Goal: Navigation & Orientation: Find specific page/section

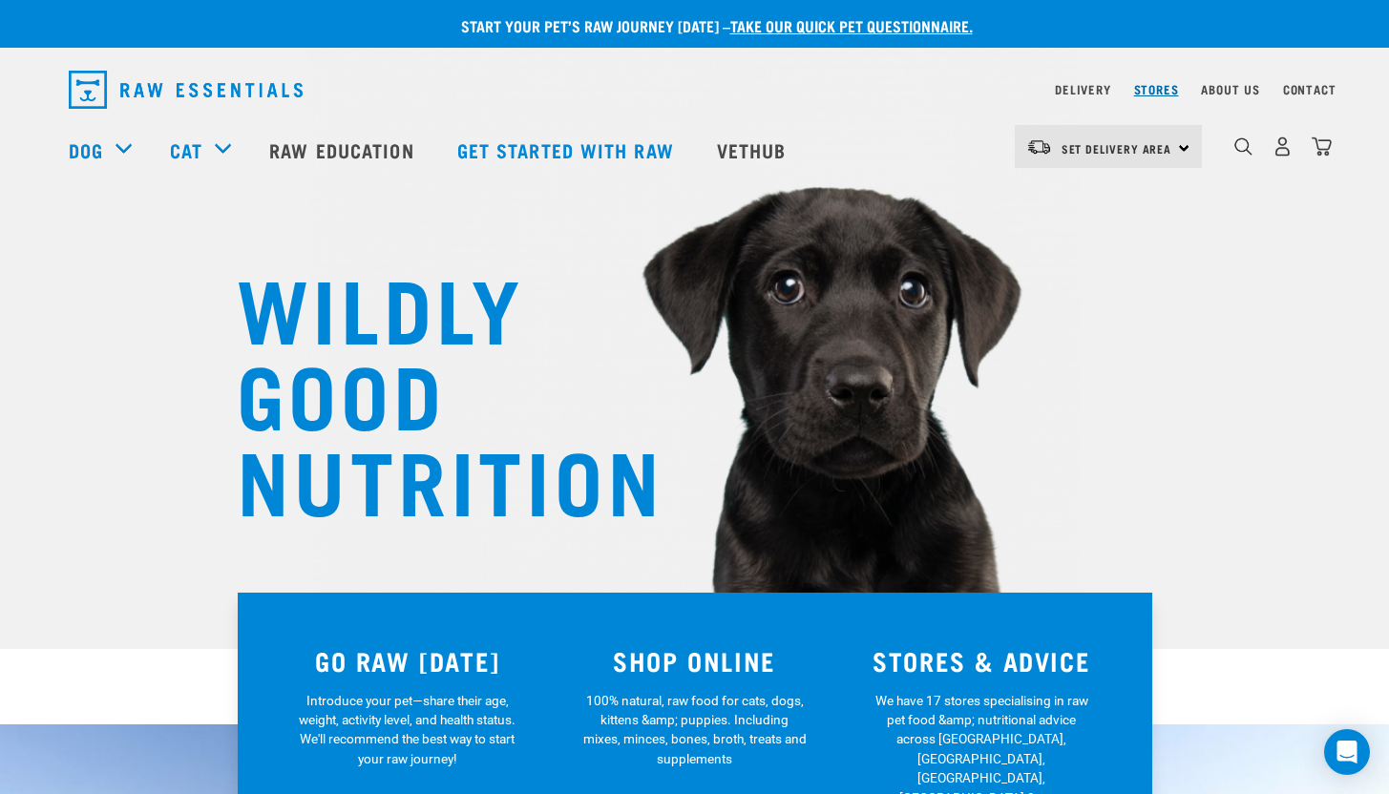
click at [1172, 92] on link "Stores" at bounding box center [1156, 89] width 45 height 7
